Goal: Task Accomplishment & Management: Use online tool/utility

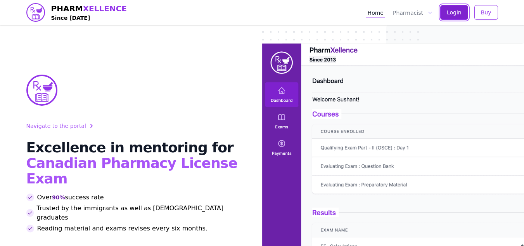
click at [452, 17] on button "Login" at bounding box center [454, 12] width 28 height 15
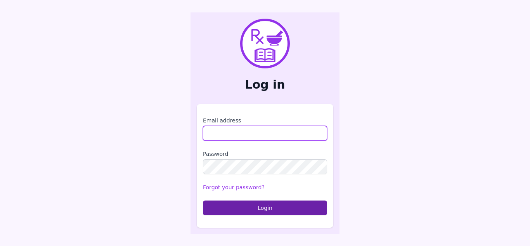
click at [273, 136] on input "Email address" at bounding box center [265, 133] width 124 height 15
type input "**********"
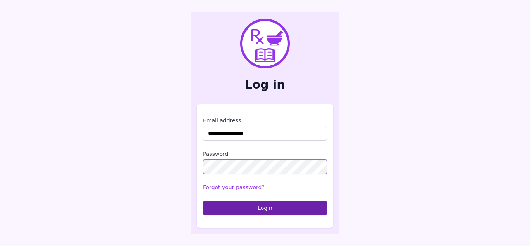
click at [203, 200] on button "Login" at bounding box center [265, 207] width 124 height 15
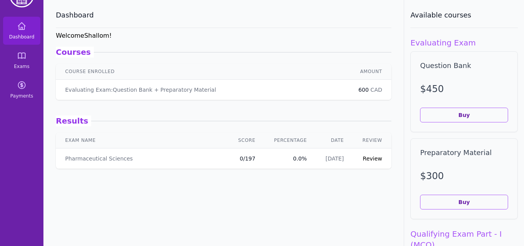
scroll to position [27, 0]
click at [104, 86] on p "Evaluating Exam : Question Bank + Preparatory Material" at bounding box center [140, 89] width 151 height 8
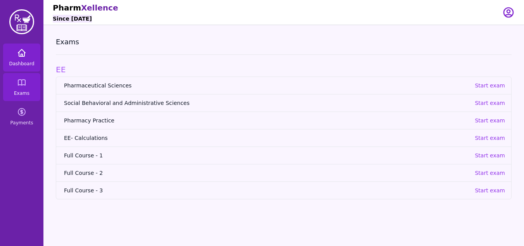
click at [22, 59] on link "Dashboard" at bounding box center [21, 57] width 37 height 28
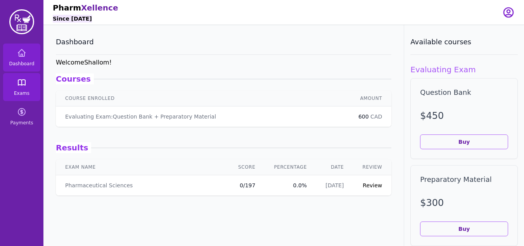
click at [26, 86] on icon at bounding box center [21, 82] width 9 height 9
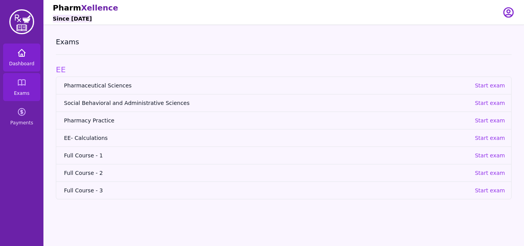
click at [21, 55] on icon at bounding box center [21, 52] width 7 height 7
